Goal: Use online tool/utility: Utilize a website feature to perform a specific function

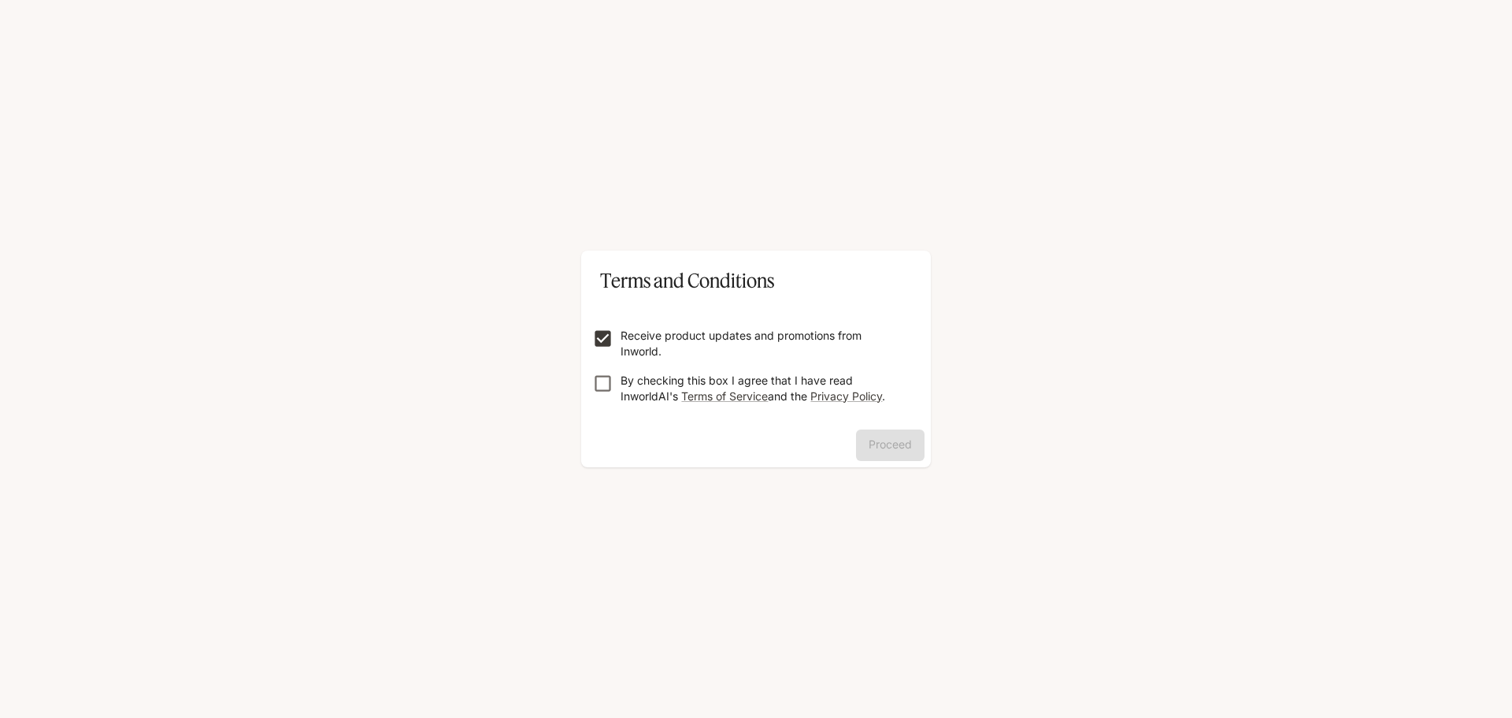
click at [596, 409] on form "Receive product updates and promotions from Inworld. By checking this box I agr…" at bounding box center [756, 359] width 325 height 126
click at [620, 370] on form "Receive product updates and promotions from Inworld. By checking this box I agr…" at bounding box center [756, 359] width 325 height 126
click at [885, 441] on button "Proceed" at bounding box center [890, 445] width 69 height 32
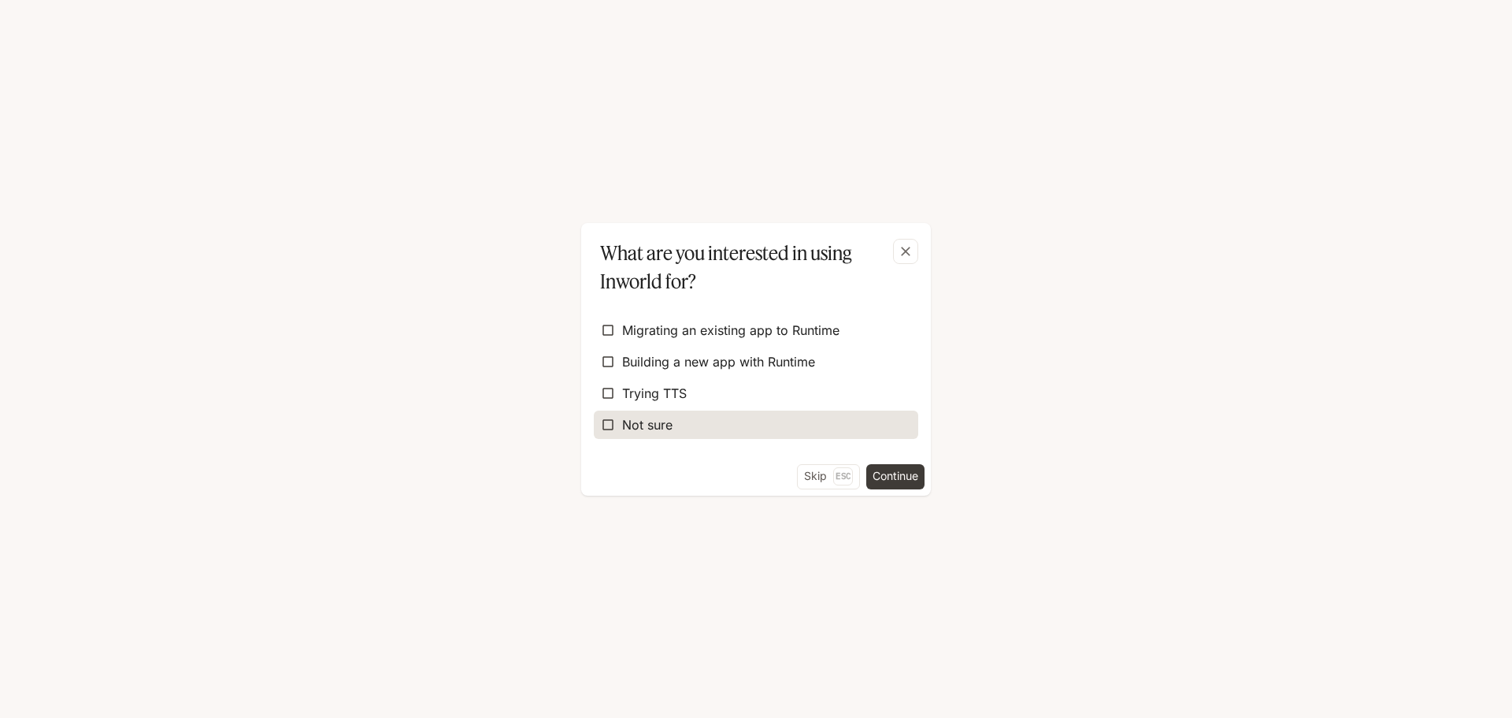
click at [779, 428] on label "Not sure" at bounding box center [756, 424] width 325 height 28
click at [886, 465] on button "Continue" at bounding box center [895, 476] width 58 height 25
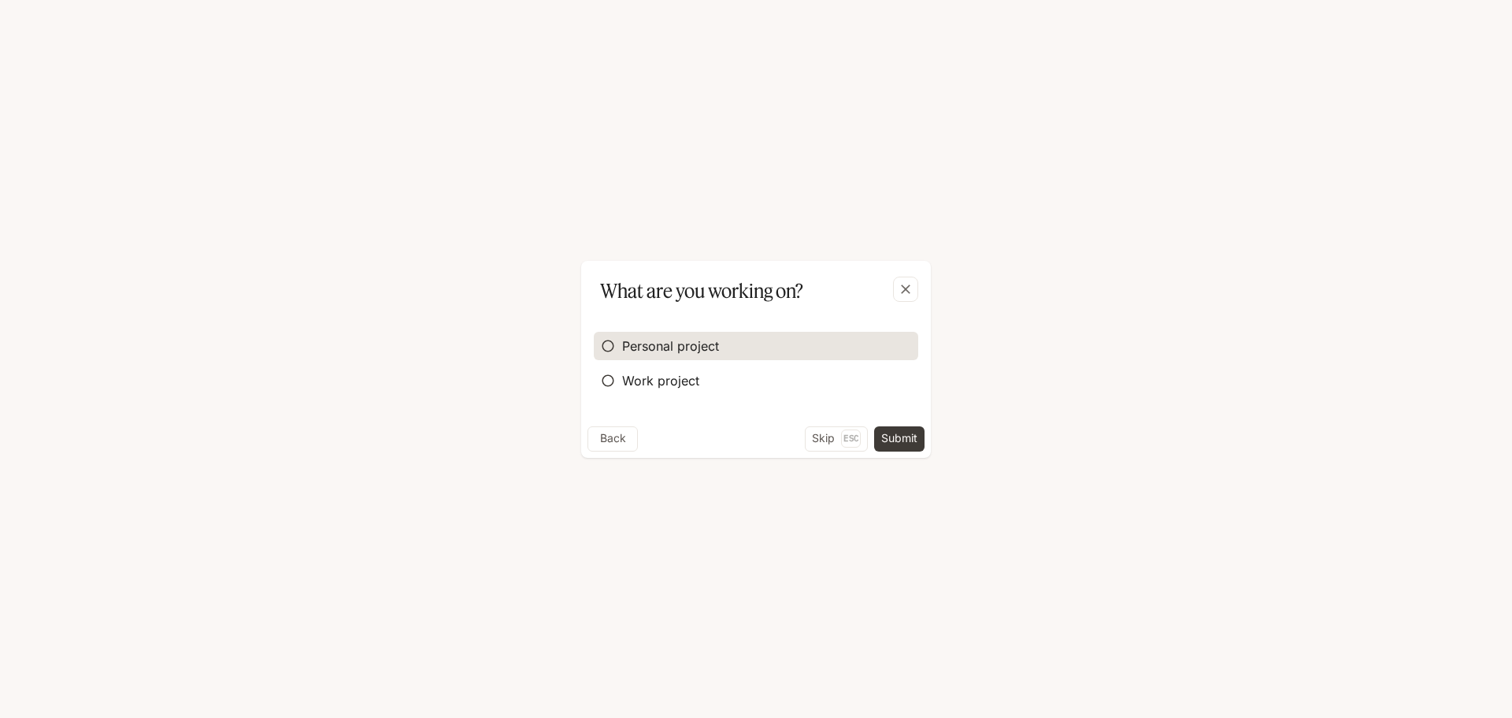
click at [703, 350] on span "Personal project" at bounding box center [670, 345] width 97 height 19
click at [885, 438] on button "Submit" at bounding box center [899, 438] width 50 height 25
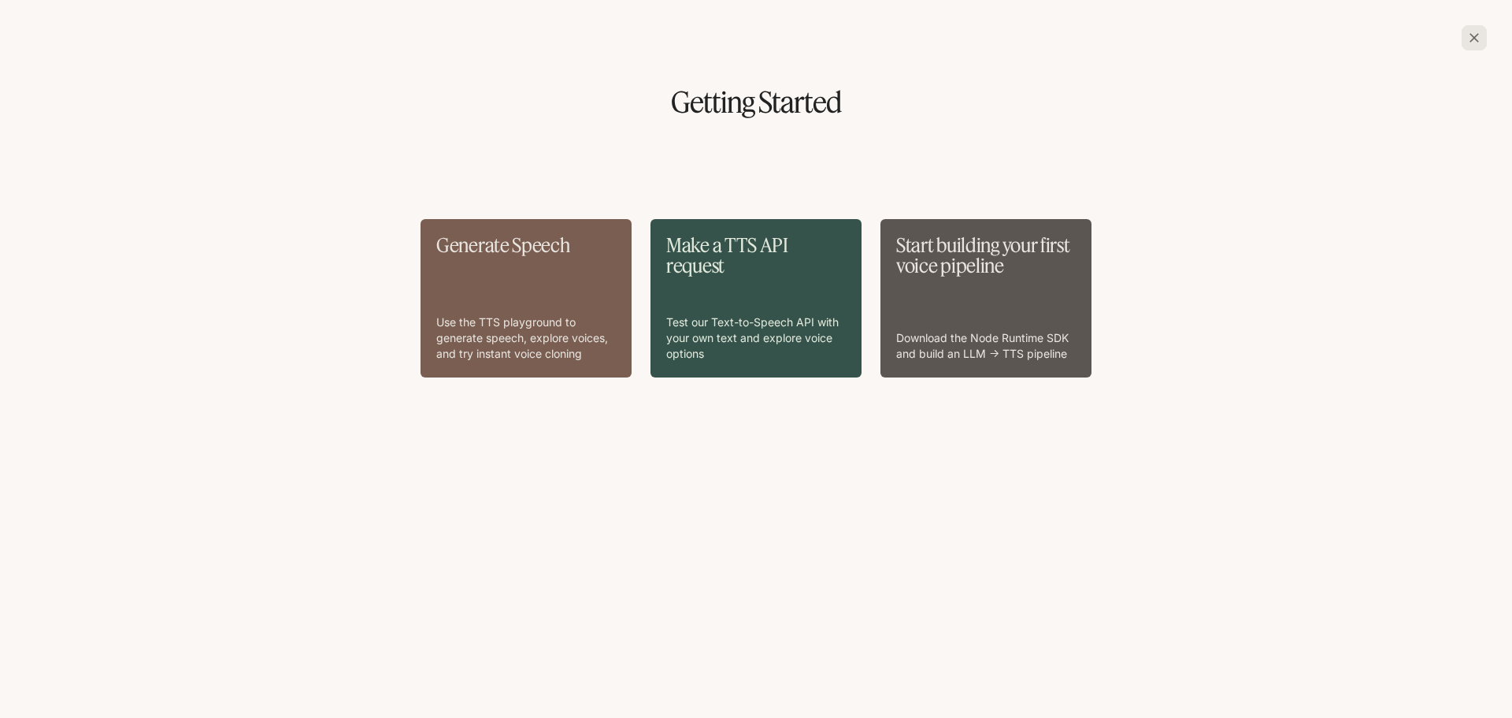
click at [529, 295] on div "Generate Speech Use the TTS playground to generate speech, explore voices, and …" at bounding box center [526, 298] width 180 height 127
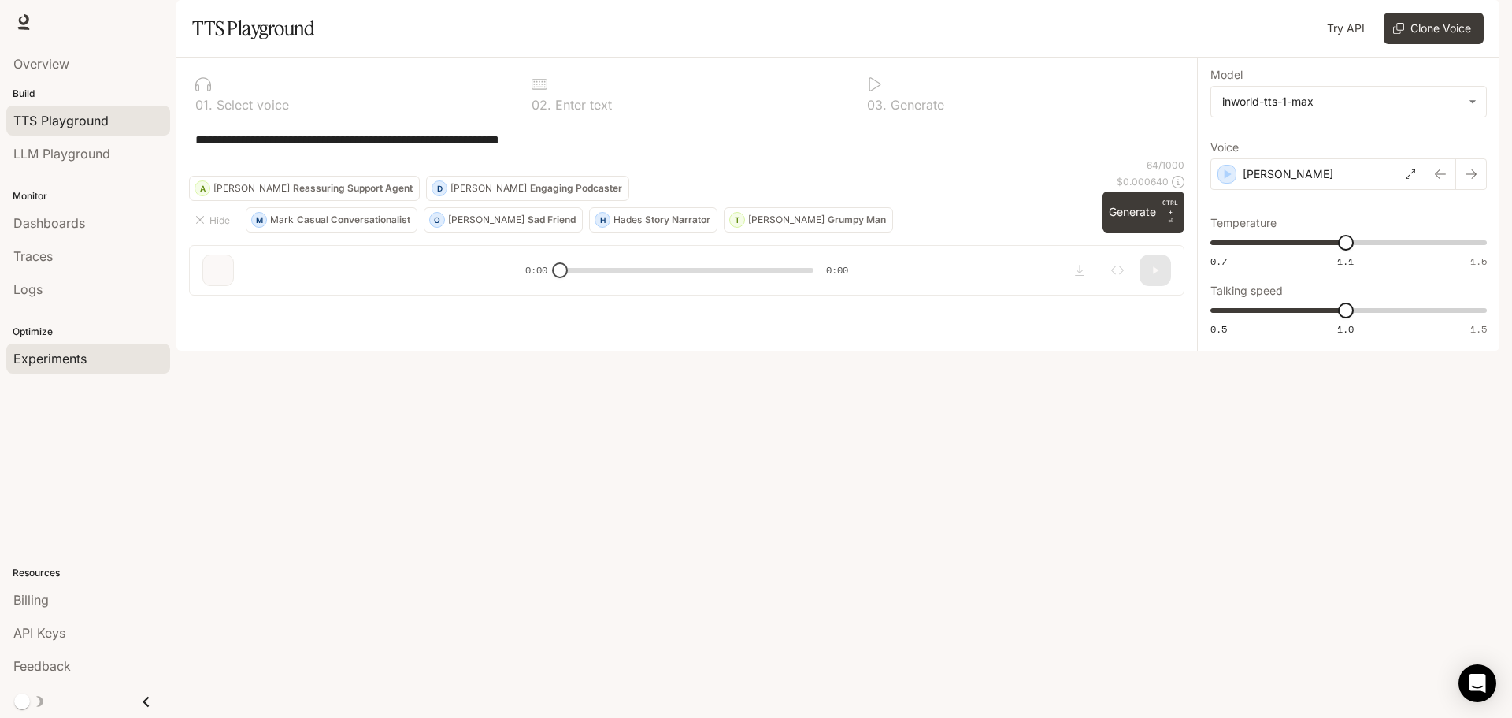
click at [136, 344] on link "Experiments" at bounding box center [88, 358] width 164 height 30
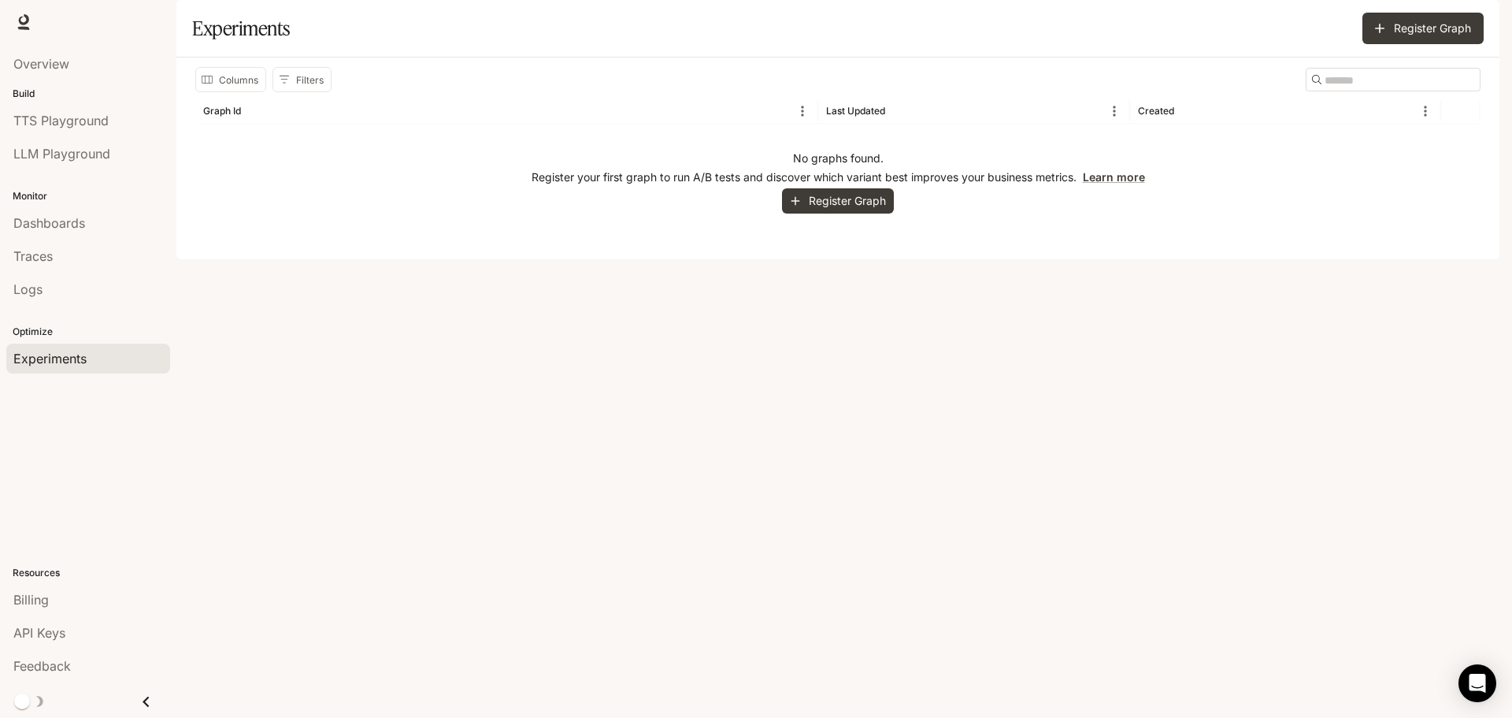
click at [860, 214] on button "Register Graph" at bounding box center [838, 201] width 112 height 26
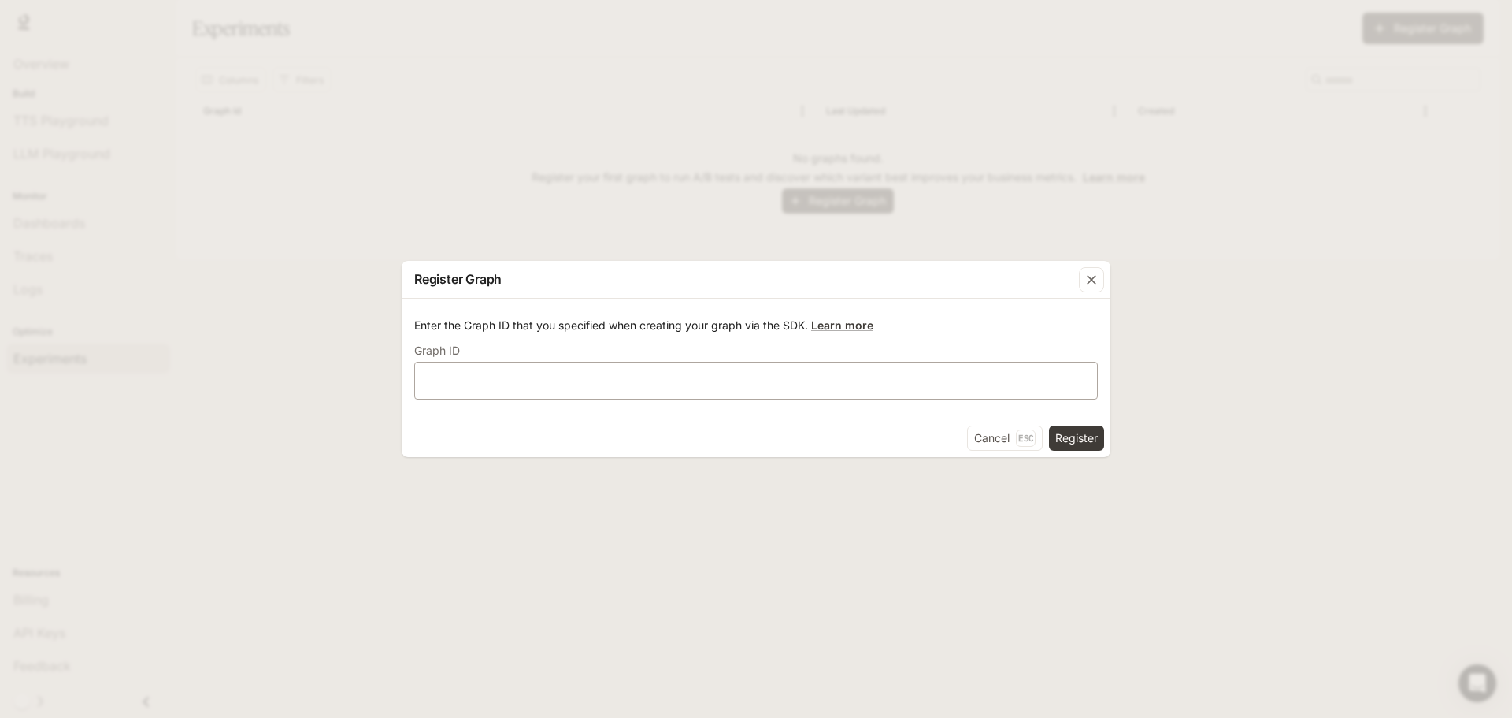
click at [907, 366] on div "​" at bounding box center [756, 381] width 684 height 38
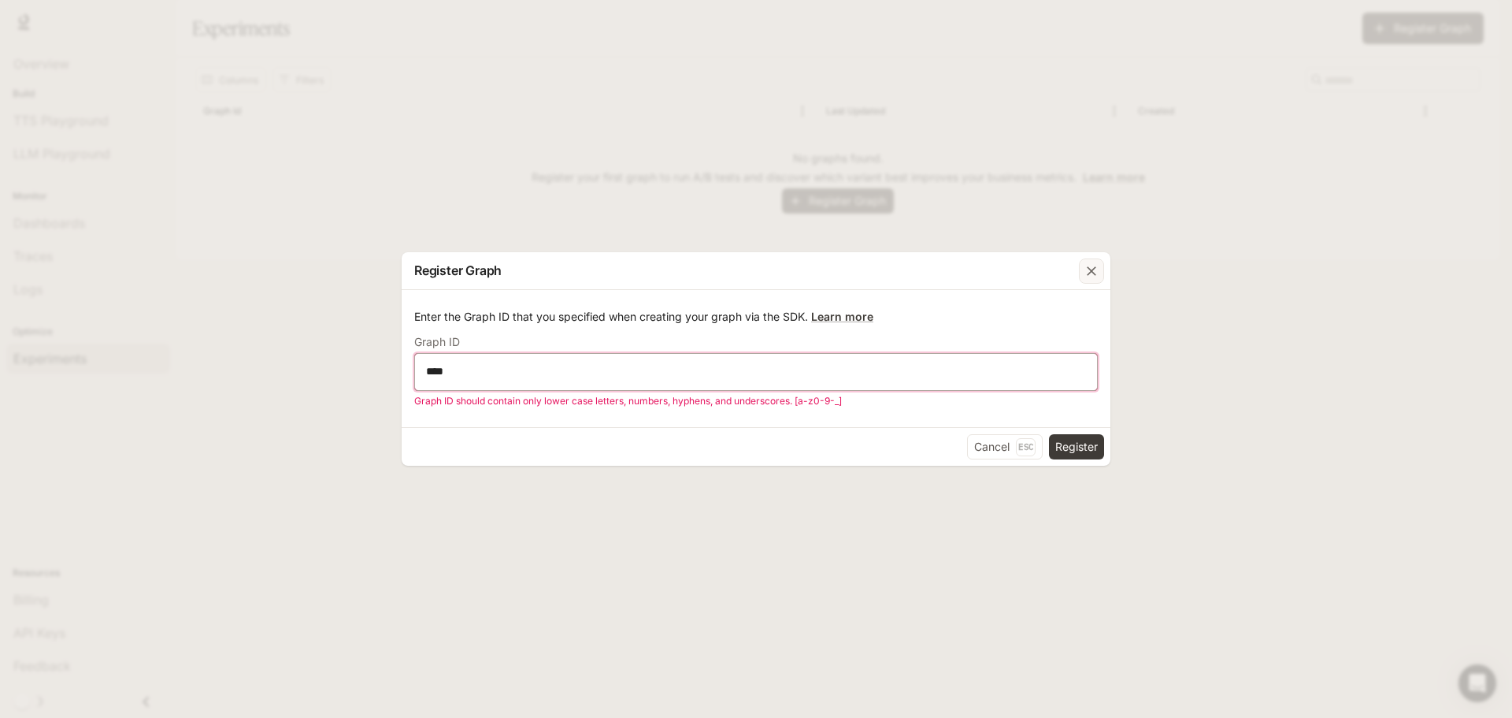
type input "****"
click at [1092, 268] on icon "button" at bounding box center [1092, 271] width 16 height 16
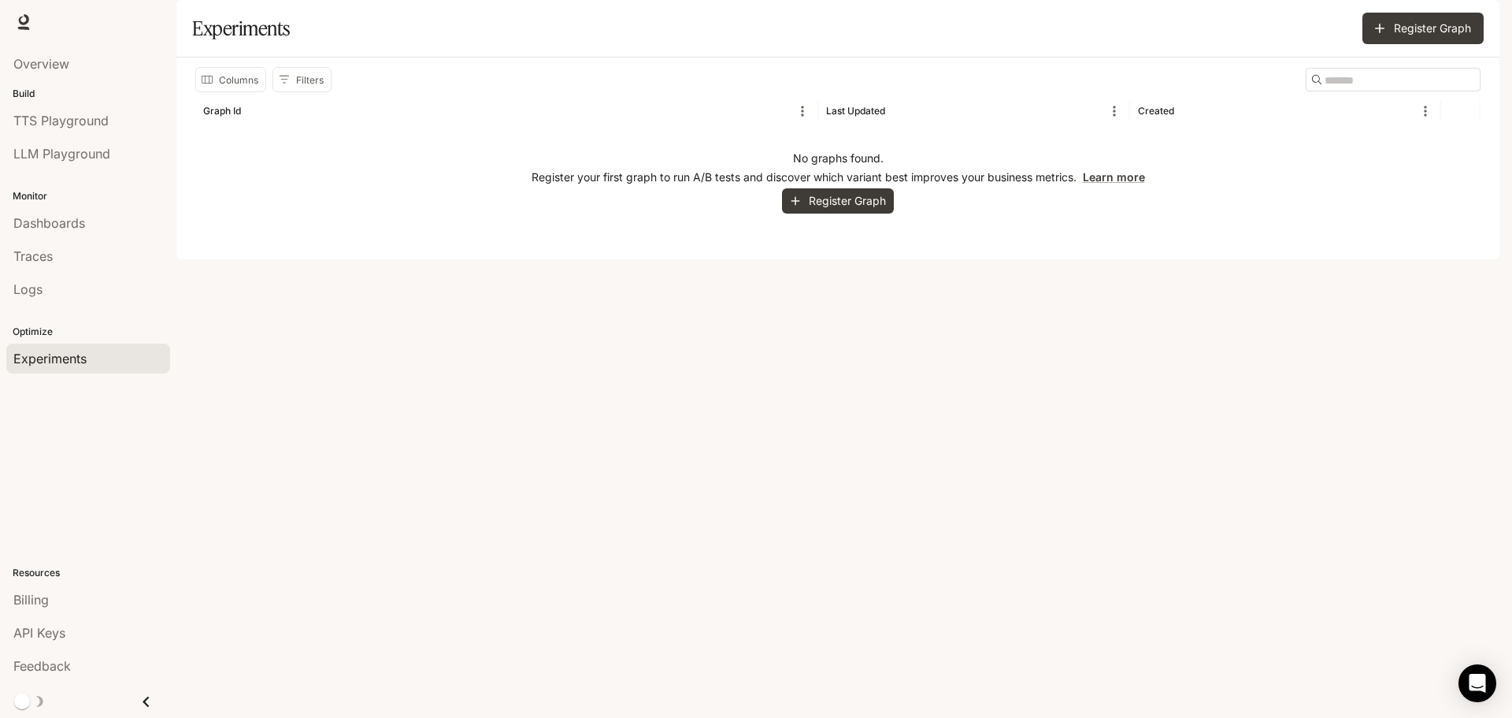
click at [1472, 17] on img "button" at bounding box center [1478, 22] width 22 height 22
click at [1130, 139] on div at bounding box center [756, 359] width 1512 height 718
click at [65, 147] on span "LLM Playground" at bounding box center [61, 153] width 97 height 19
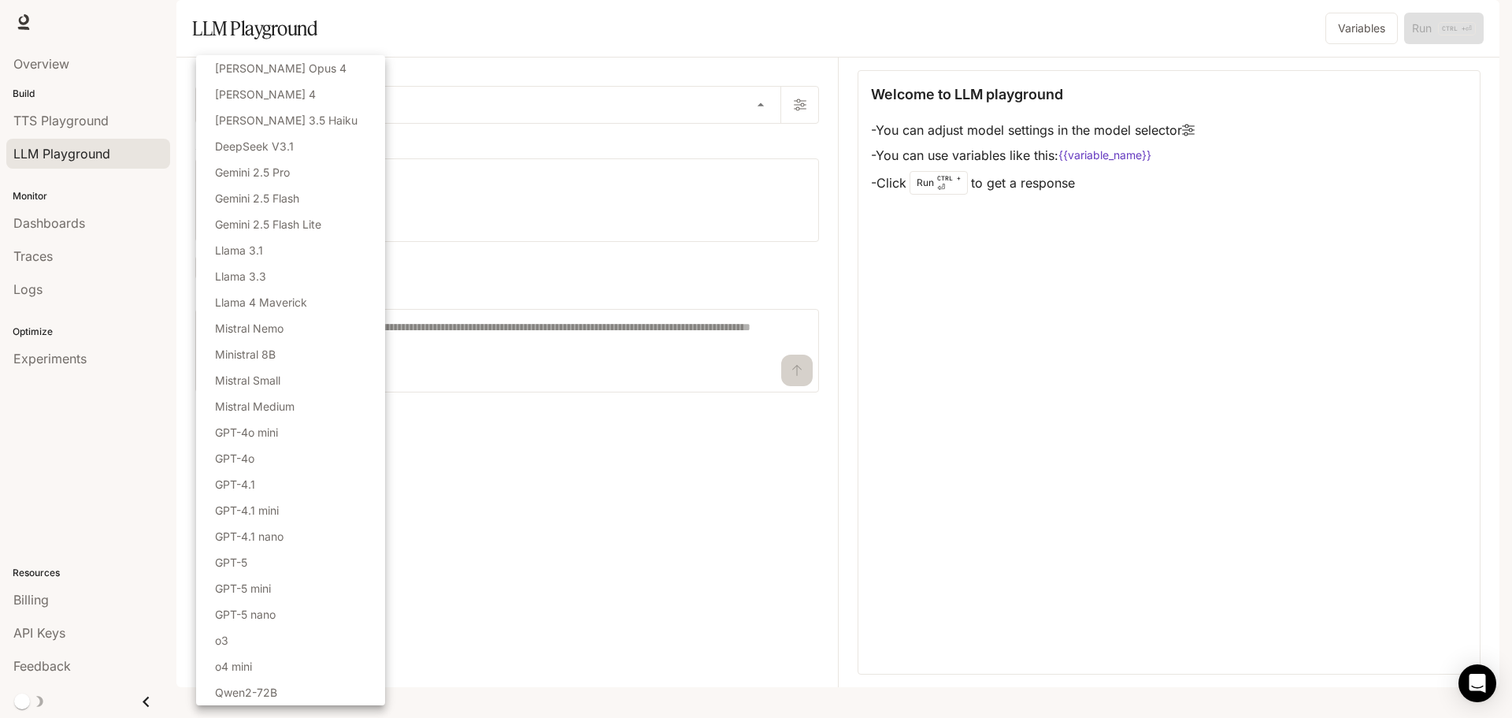
click at [464, 150] on body "Skip to main content Runtime Runtime Documentation Documentation Portal Overvie…" at bounding box center [756, 359] width 1512 height 718
click at [292, 491] on li "GPT-4.1" at bounding box center [290, 484] width 189 height 26
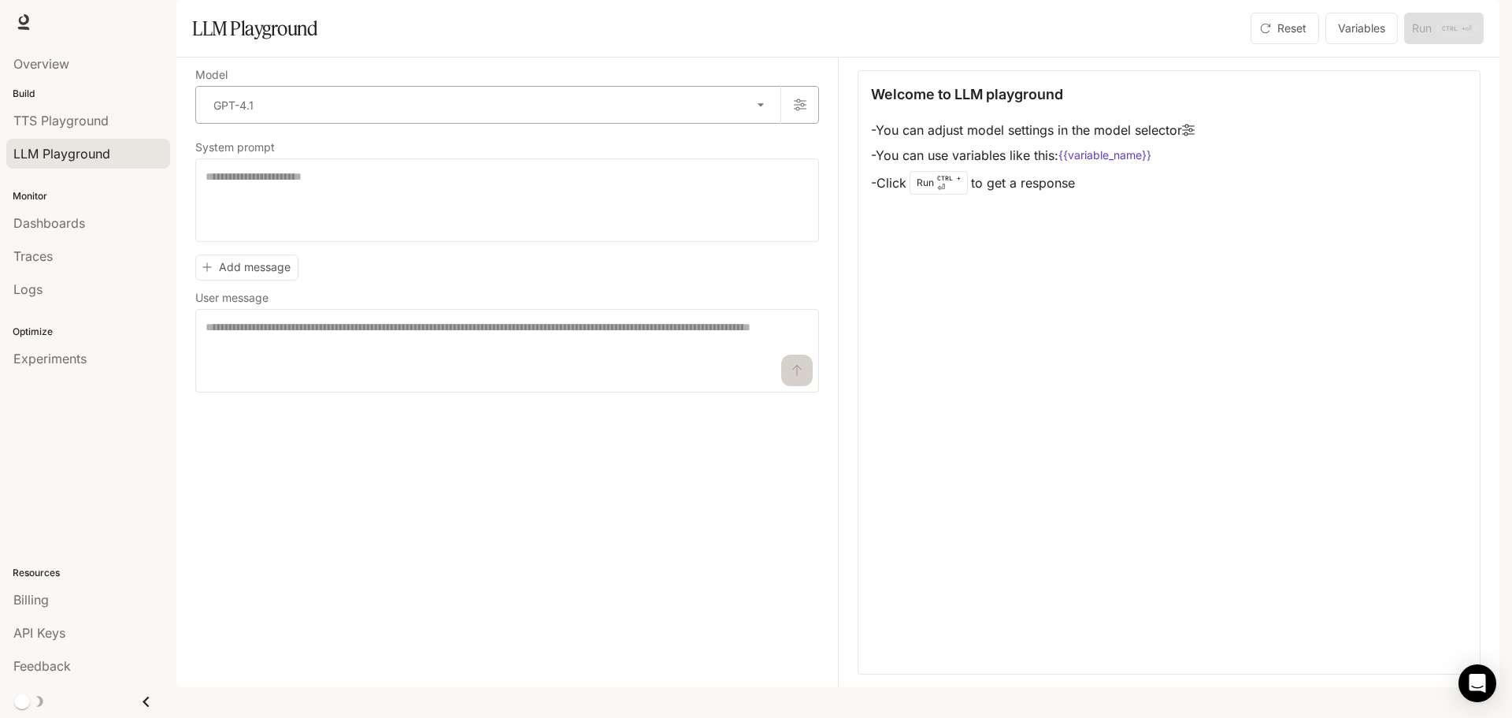
click at [352, 161] on body "Skip to main content Runtime Runtime Documentation Documentation Portal Overvie…" at bounding box center [756, 359] width 1512 height 718
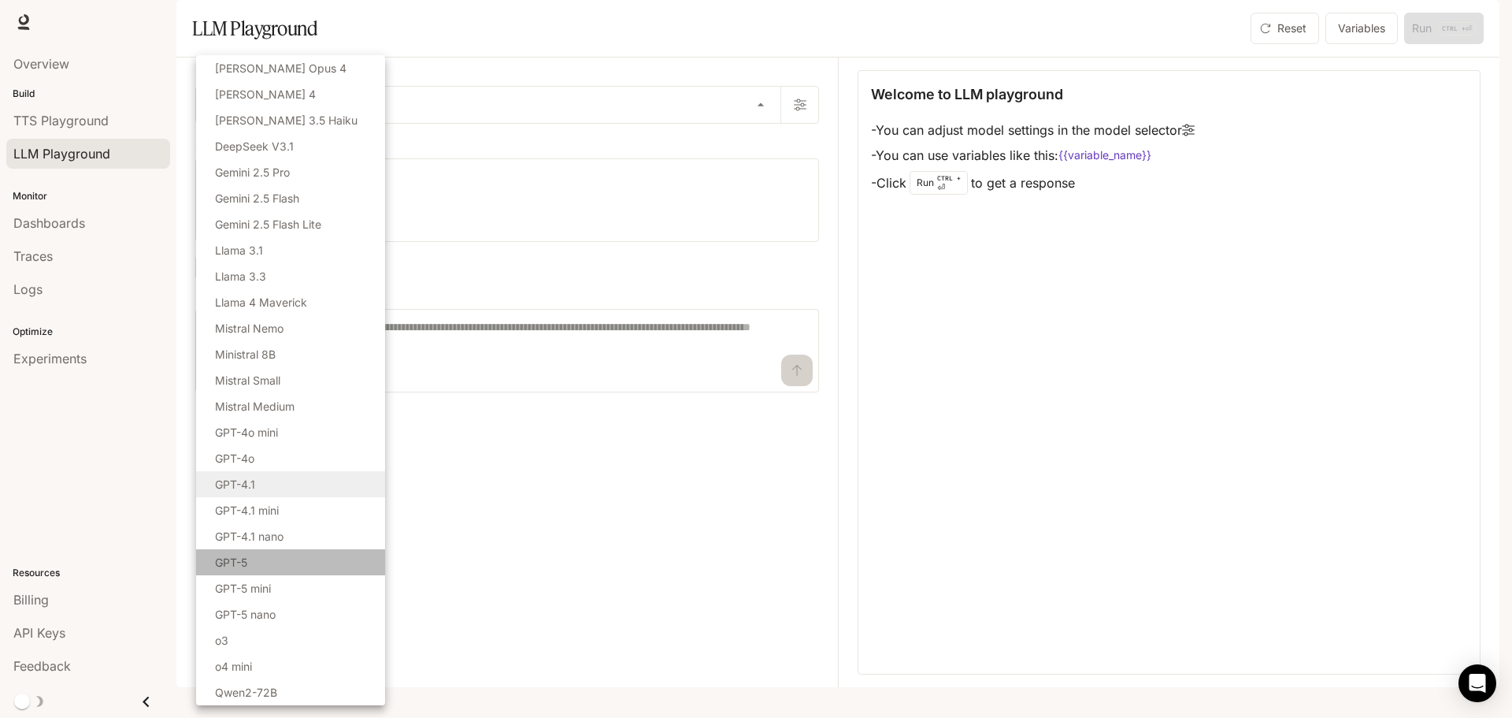
click at [293, 556] on li "GPT-5" at bounding box center [290, 562] width 189 height 26
type input "*****"
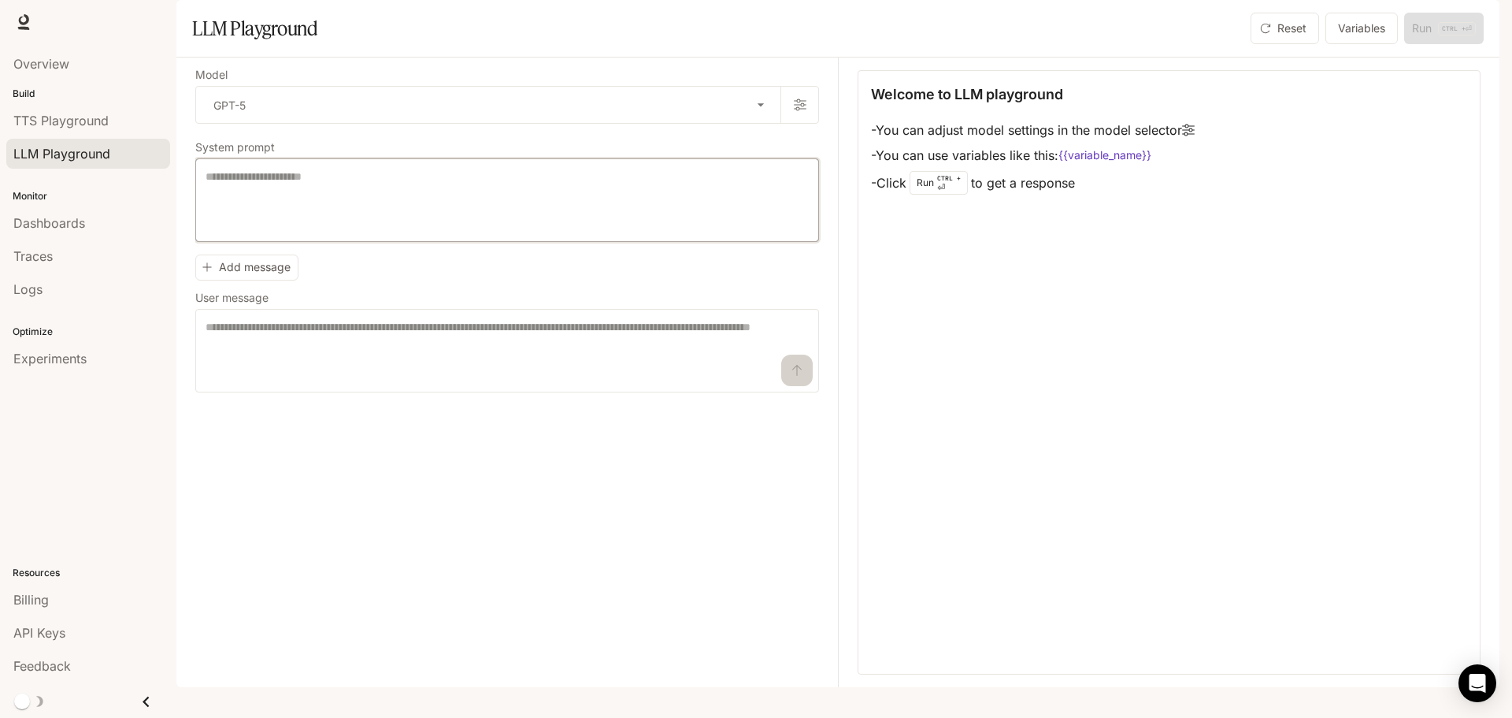
click at [372, 228] on textarea at bounding box center [507, 200] width 603 height 63
paste textarea "**********"
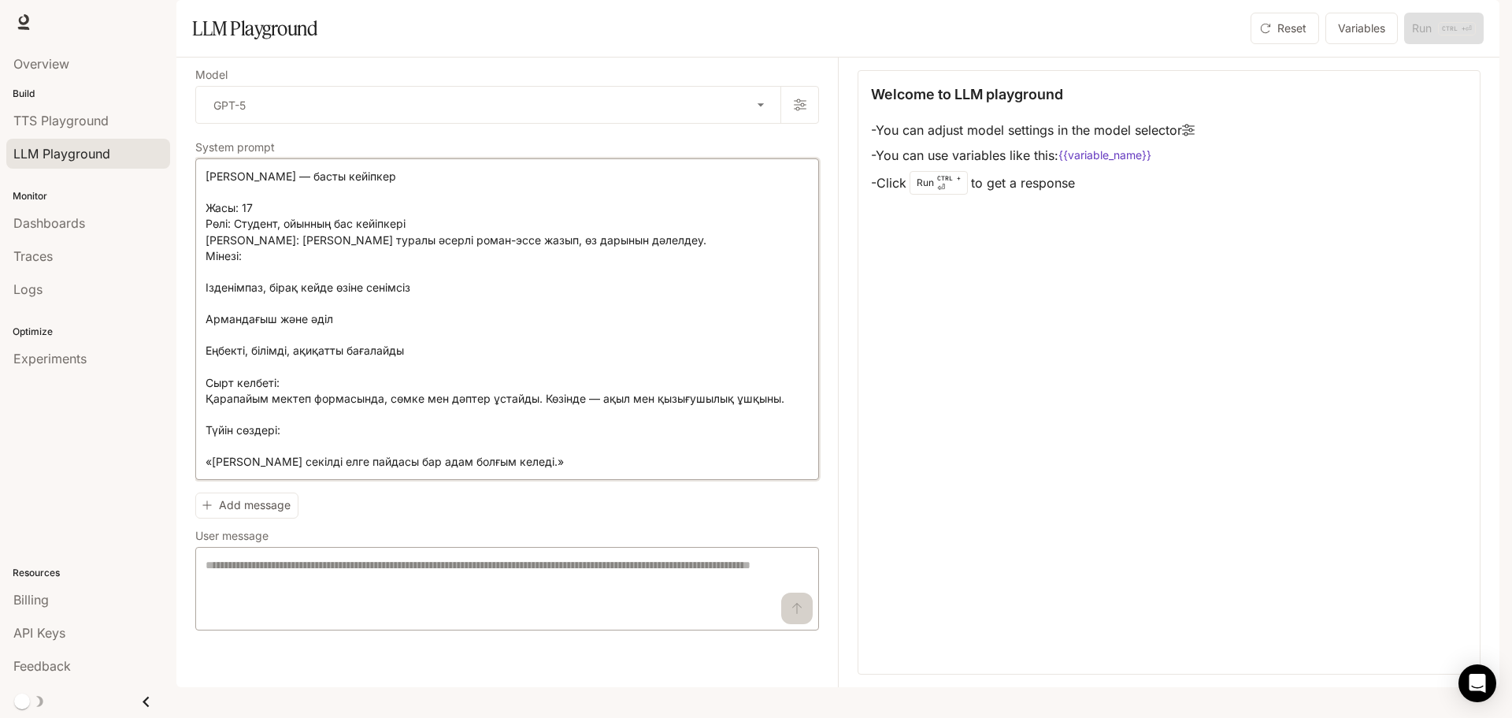
type textarea "**********"
click at [455, 610] on textarea at bounding box center [507, 588] width 603 height 63
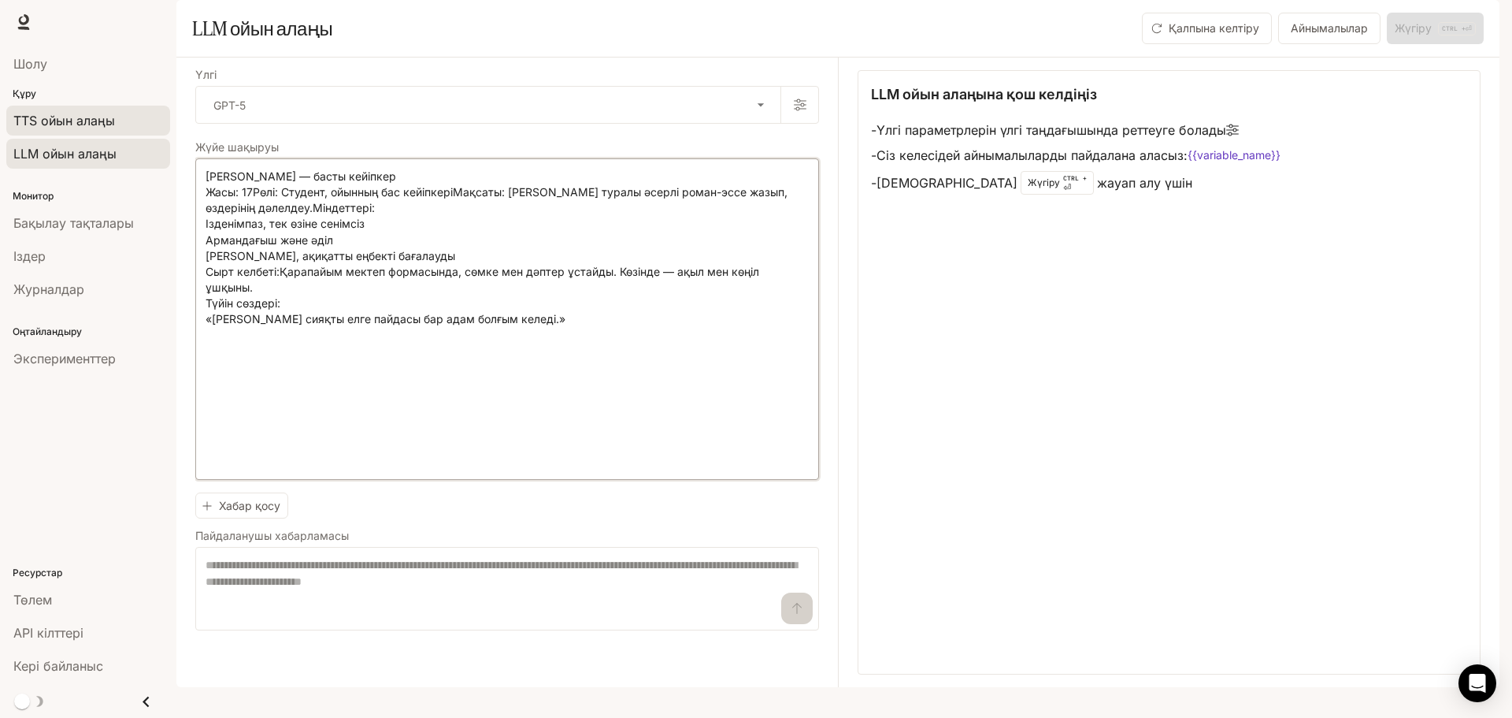
drag, startPoint x: 675, startPoint y: 506, endPoint x: 147, endPoint y: 120, distance: 654.3
click at [176, 121] on main "Портал Шолу Құру TTS ойын алаңы LLM ойын алаңы Монитор Бақылау тақталары Іздер …" at bounding box center [837, 343] width 1323 height 687
